Goal: Navigation & Orientation: Find specific page/section

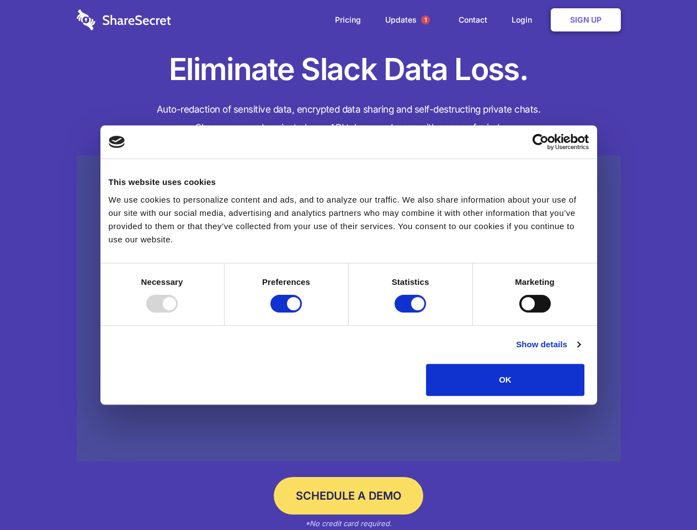
click at [178, 312] on div at bounding box center [161, 304] width 31 height 18
click at [302, 312] on input "Preferences" at bounding box center [285, 304] width 31 height 18
checkbox input "false"
click at [412, 312] on input "Statistics" at bounding box center [410, 304] width 31 height 18
checkbox input "false"
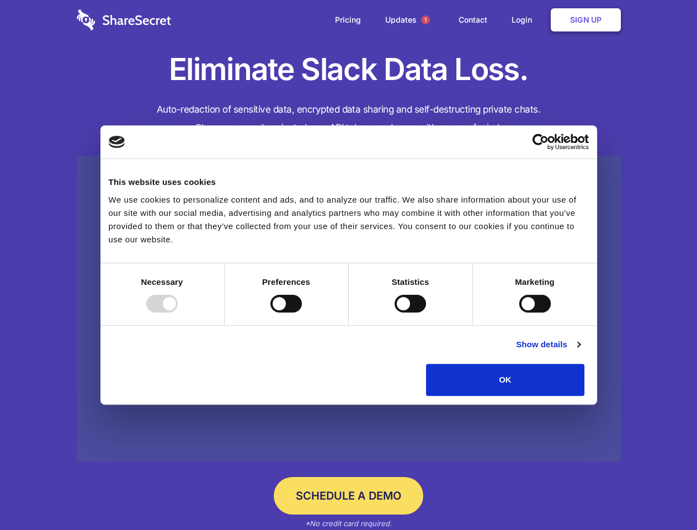
click at [519, 312] on input "Marketing" at bounding box center [534, 304] width 31 height 18
checkbox input "true"
click at [580, 351] on link "Show details" at bounding box center [548, 344] width 64 height 13
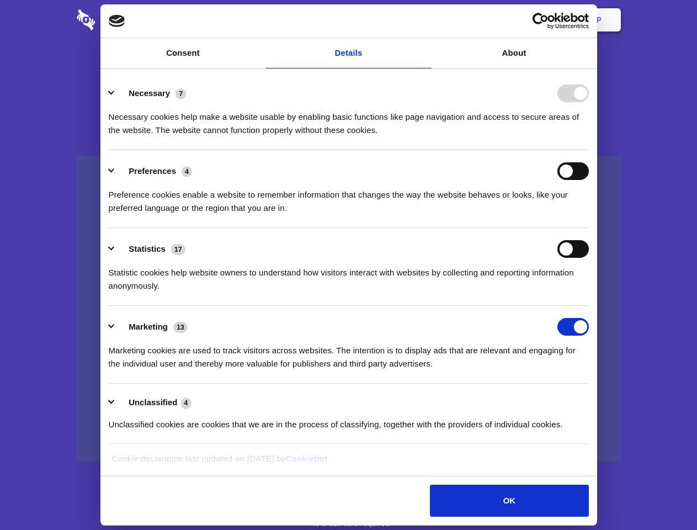
click at [589, 150] on li "Necessary 7 Necessary cookies help make a website usable by enabling basic func…" at bounding box center [349, 111] width 480 height 78
click at [425, 20] on span "1" at bounding box center [425, 19] width 9 height 9
